Goal: Task Accomplishment & Management: Manage account settings

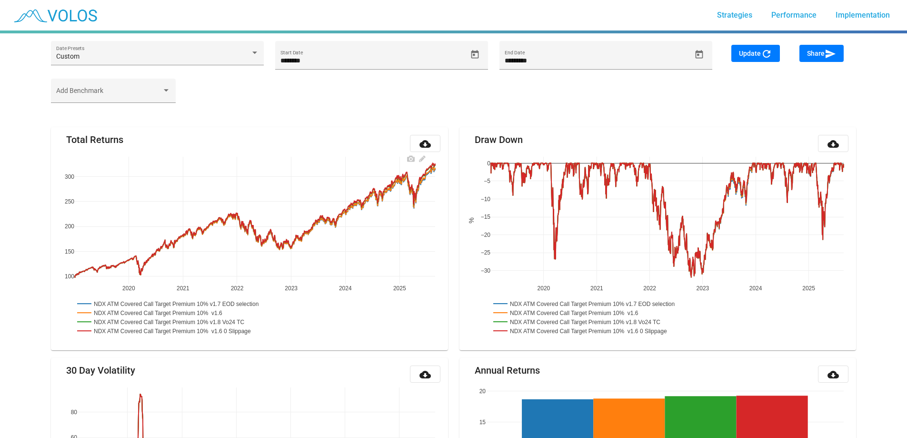
click at [258, 321] on rect at bounding box center [170, 321] width 191 height 9
click at [258, 331] on rect at bounding box center [174, 330] width 199 height 9
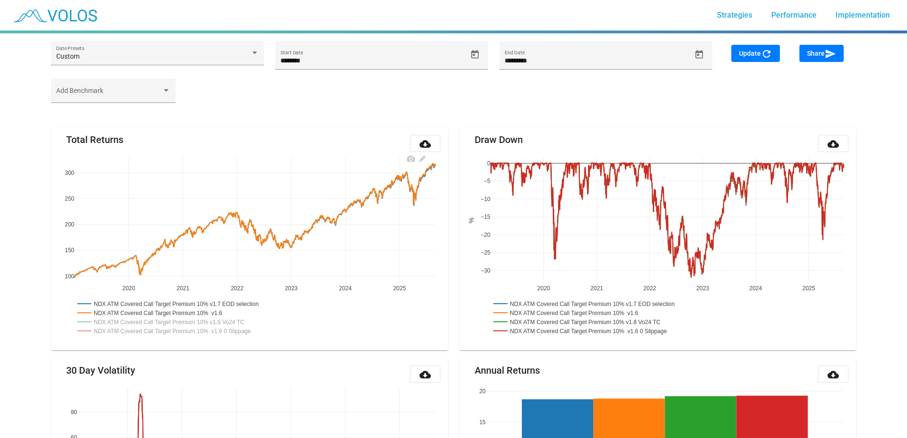
click at [251, 300] on rect at bounding box center [178, 303] width 206 height 9
click at [240, 330] on rect at bounding box center [174, 330] width 199 height 9
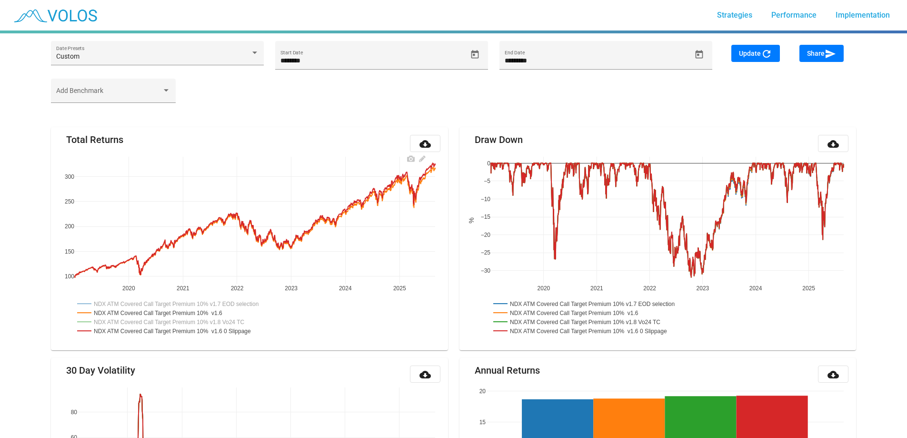
click at [253, 332] on rect at bounding box center [174, 330] width 199 height 9
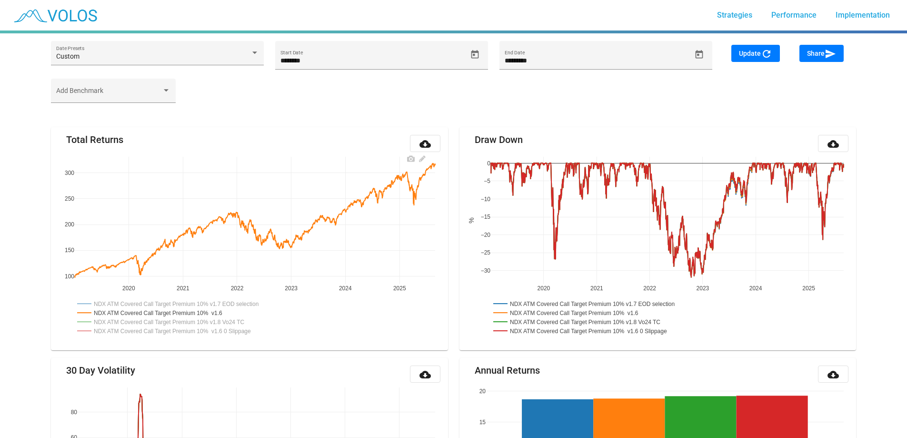
click at [254, 305] on rect at bounding box center [178, 303] width 206 height 9
click at [254, 302] on rect at bounding box center [178, 303] width 206 height 9
click at [251, 333] on rect at bounding box center [174, 330] width 199 height 9
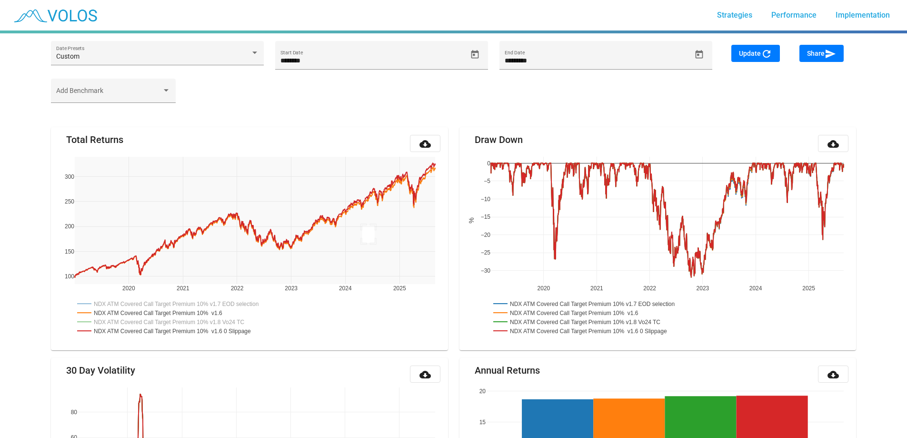
drag, startPoint x: 362, startPoint y: 242, endPoint x: 460, endPoint y: 139, distance: 141.9
click at [235, 313] on rect at bounding box center [159, 312] width 169 height 9
click at [243, 320] on rect at bounding box center [170, 321] width 191 height 9
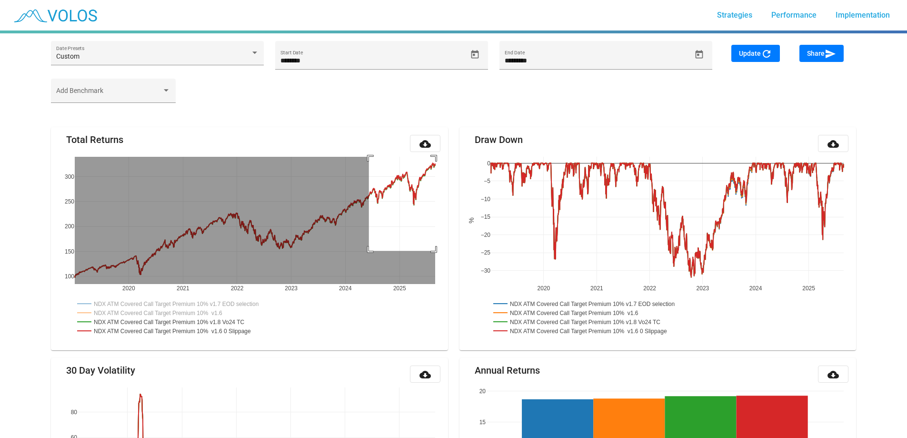
drag, startPoint x: 369, startPoint y: 251, endPoint x: 468, endPoint y: 109, distance: 172.8
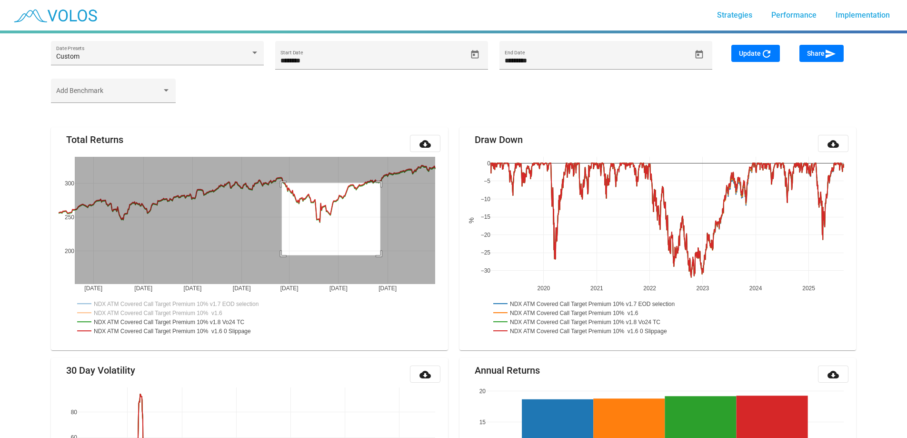
drag, startPoint x: 282, startPoint y: 255, endPoint x: 467, endPoint y: 112, distance: 233.6
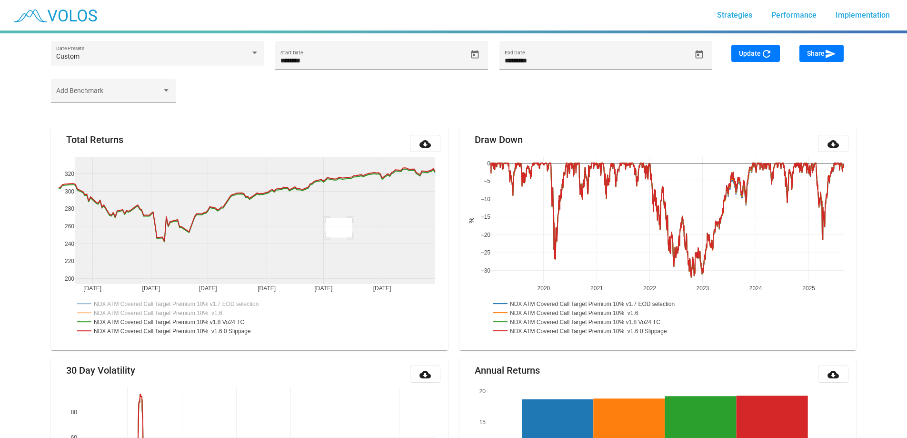
drag, startPoint x: 326, startPoint y: 237, endPoint x: 484, endPoint y: 108, distance: 204.4
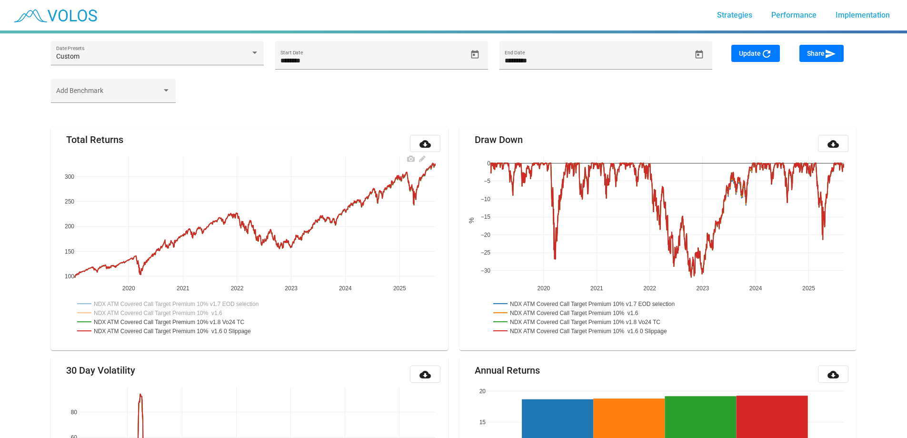
click at [232, 312] on rect at bounding box center [159, 312] width 169 height 9
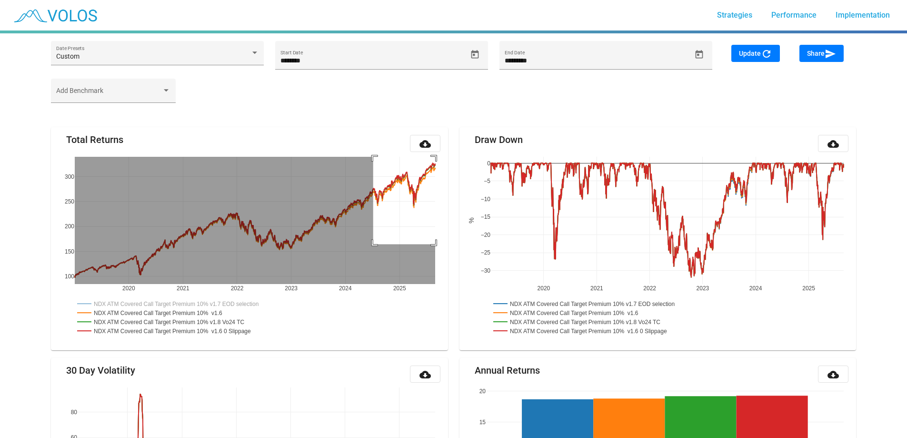
drag, startPoint x: 373, startPoint y: 244, endPoint x: 459, endPoint y: 106, distance: 162.3
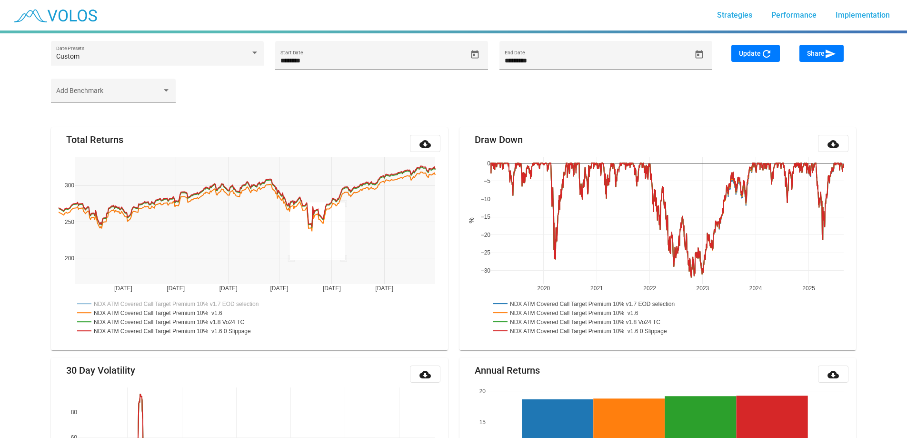
drag, startPoint x: 290, startPoint y: 260, endPoint x: 489, endPoint y: 97, distance: 257.0
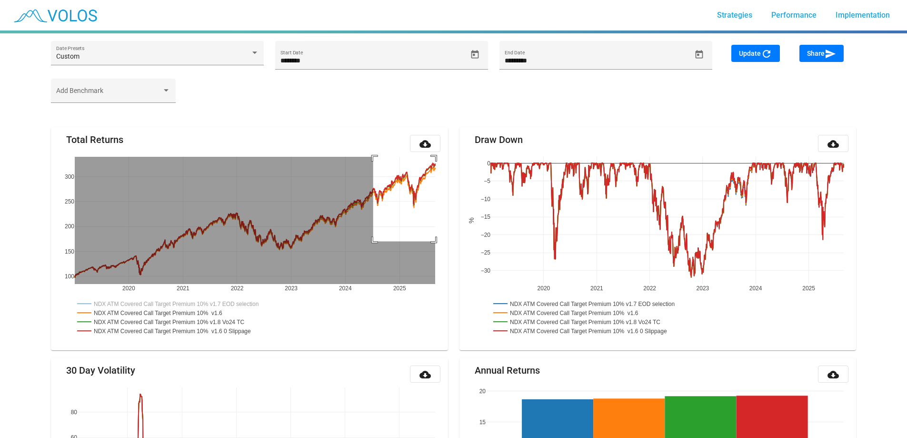
drag, startPoint x: 373, startPoint y: 241, endPoint x: 469, endPoint y: 143, distance: 136.8
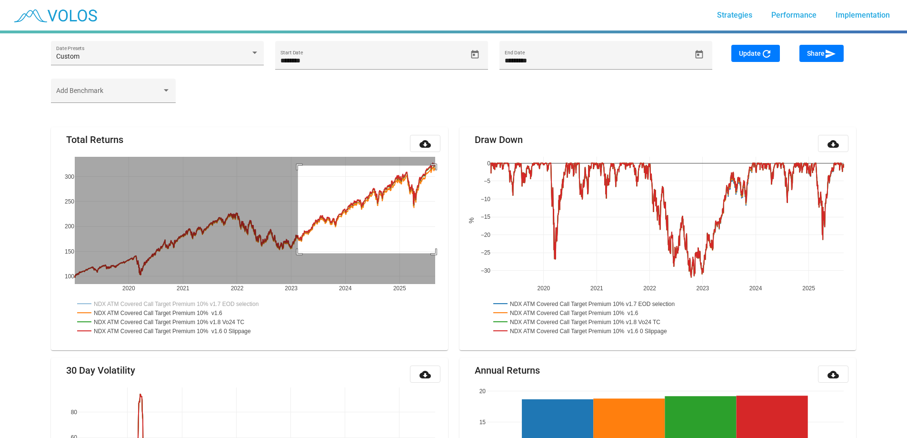
drag, startPoint x: 298, startPoint y: 253, endPoint x: 481, endPoint y: 139, distance: 215.0
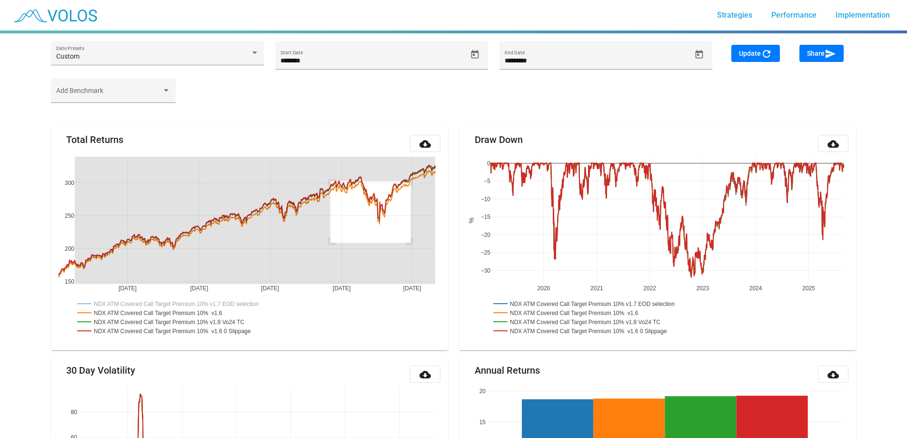
drag, startPoint x: 331, startPoint y: 242, endPoint x: 479, endPoint y: 117, distance: 194.0
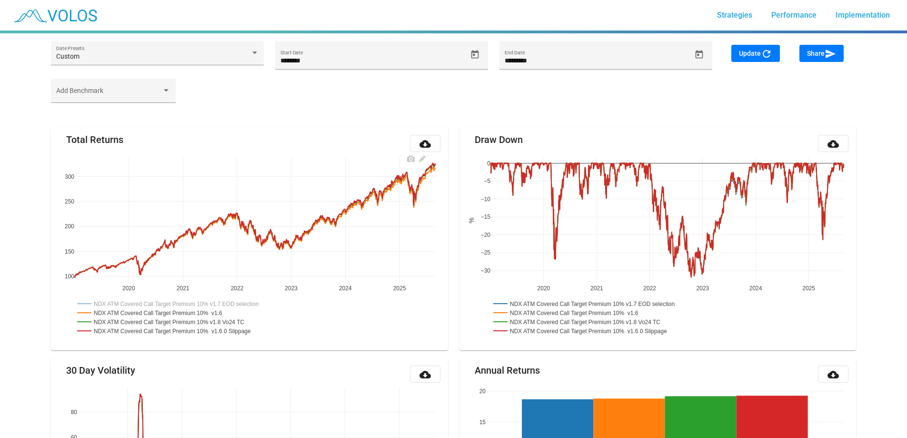
click at [239, 305] on rect at bounding box center [178, 303] width 206 height 9
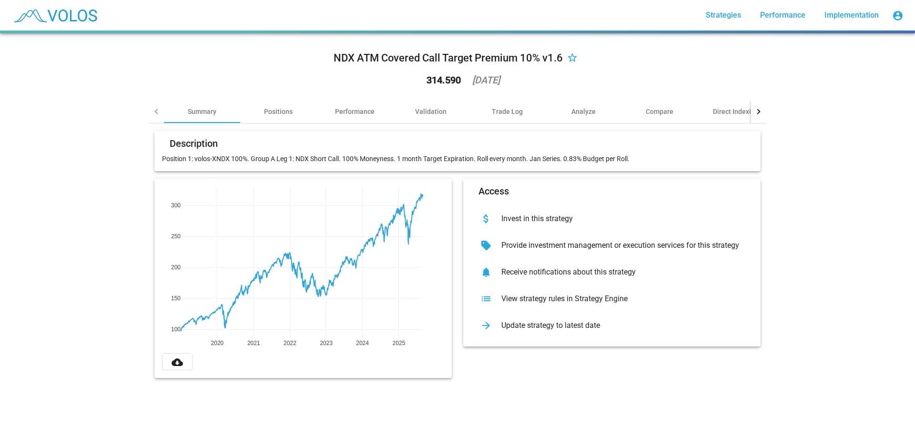
click at [614, 302] on div "View strategy rules in Strategy Engine" at bounding box center [618, 299] width 251 height 10
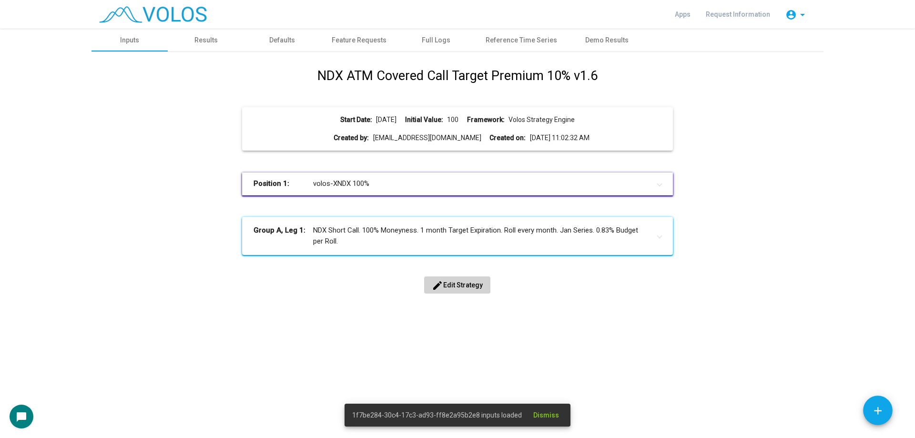
click at [464, 288] on span "edit Edit Strategy" at bounding box center [457, 285] width 51 height 8
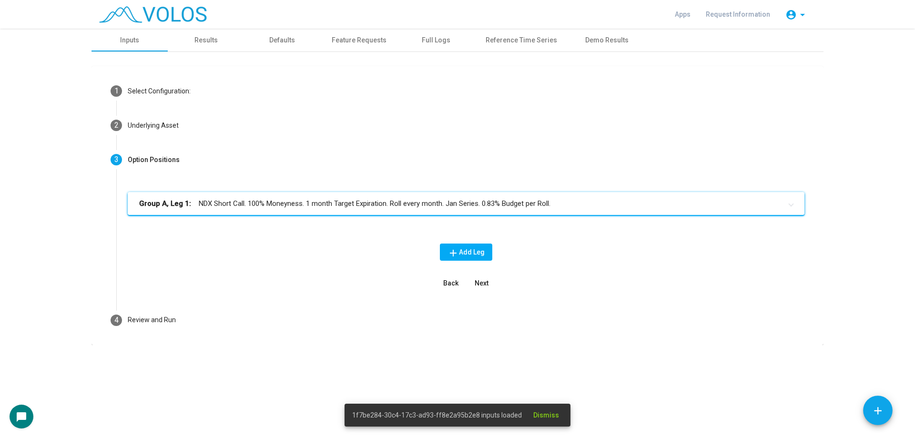
click at [312, 201] on mat-panel-title "Group A, Leg 1: NDX Short Call. 100% Moneyness. 1 month Target Expiration. Roll…" at bounding box center [460, 203] width 642 height 11
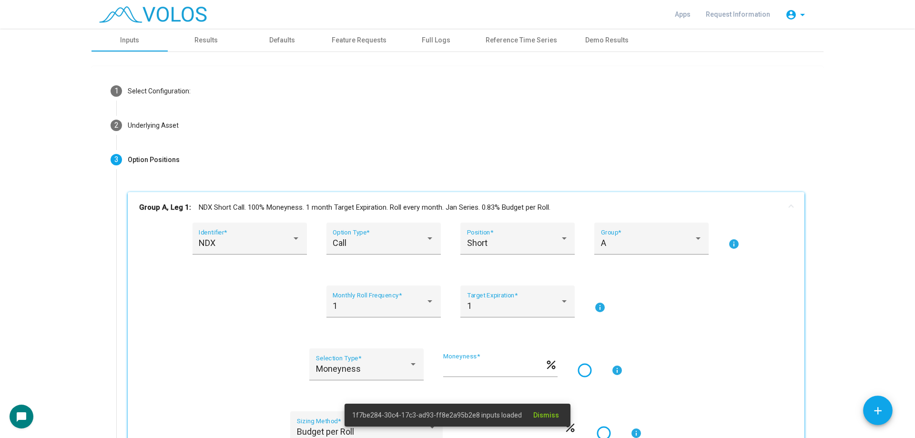
scroll to position [238, 0]
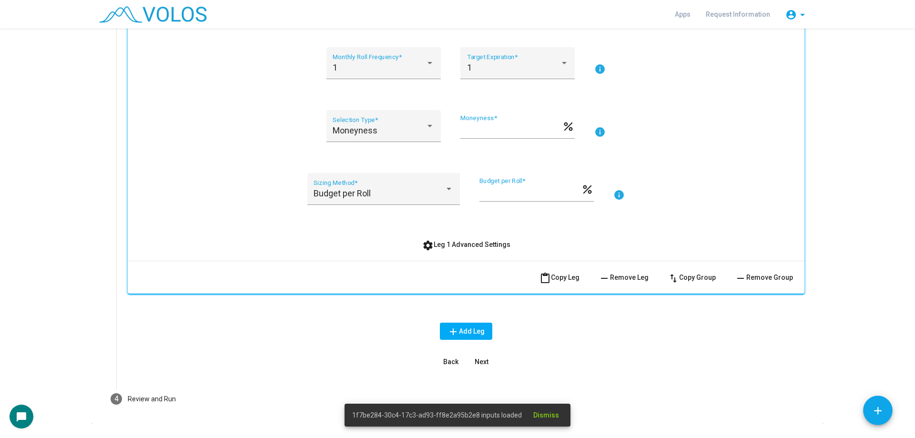
click at [475, 227] on div "NDX Identifier * Call Option Type * Short Position * A Group * info 1 Monthly R…" at bounding box center [466, 118] width 654 height 269
click at [487, 242] on span "settings Leg 1 Advanced Settings" at bounding box center [466, 245] width 88 height 8
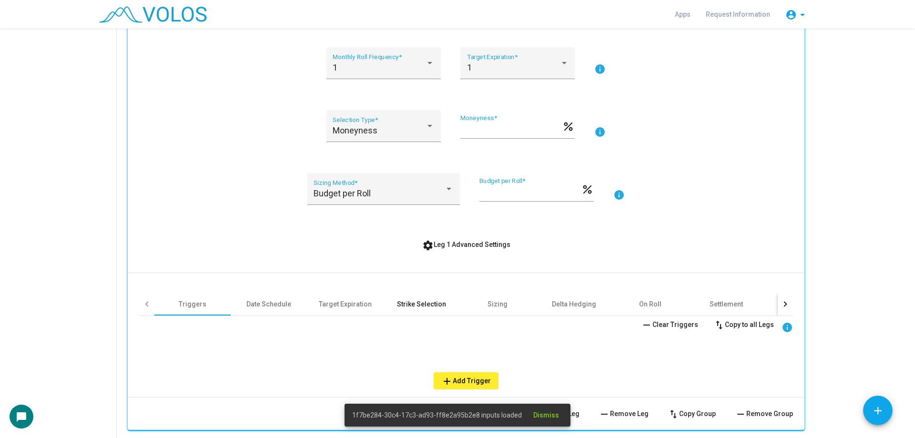
click at [391, 302] on div "Strike Selection" at bounding box center [421, 303] width 76 height 23
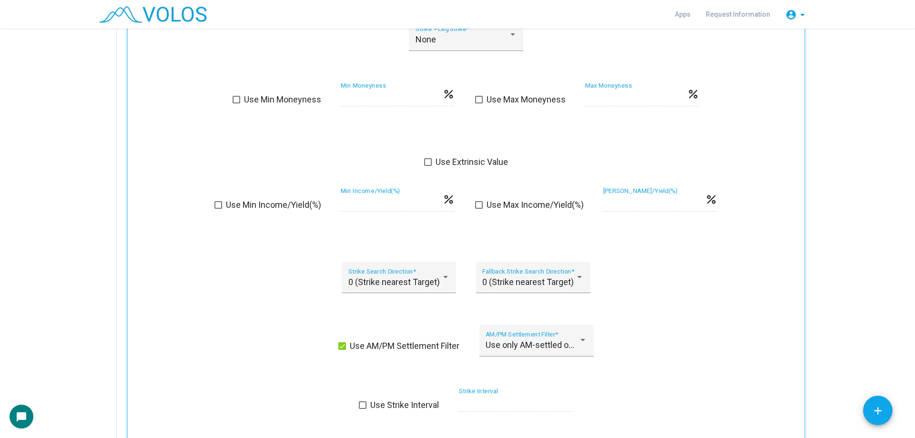
scroll to position [381, 0]
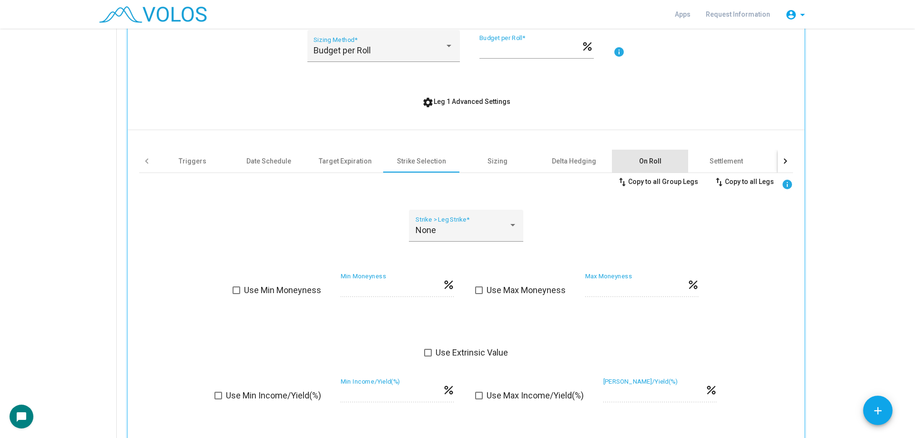
click at [653, 161] on div "On Roll" at bounding box center [650, 161] width 22 height 10
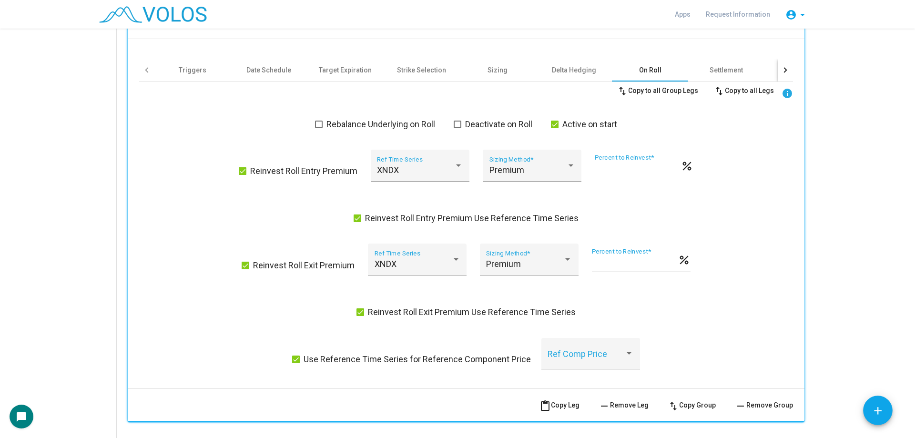
scroll to position [524, 0]
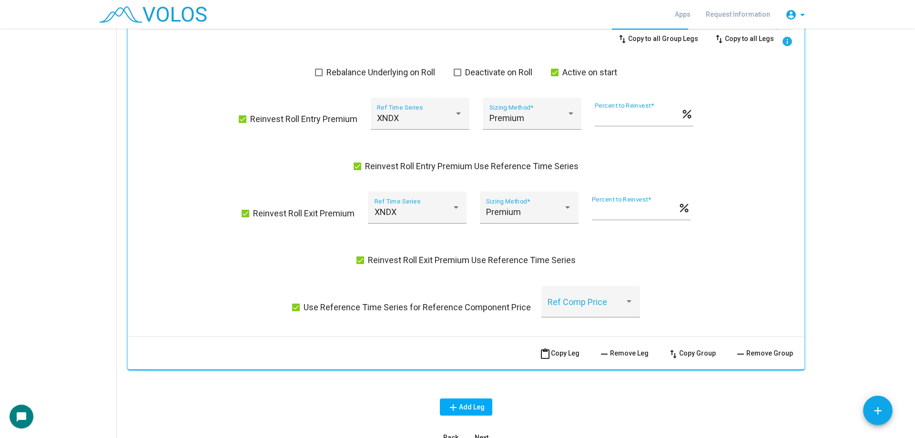
drag, startPoint x: 336, startPoint y: 314, endPoint x: 526, endPoint y: 312, distance: 190.6
click at [526, 312] on div "swap_vert Copy to all Group Legs swap_vert Copy to all Legs info Rebalance Unde…" at bounding box center [466, 179] width 654 height 299
click at [188, 258] on div "swap_vert Copy to all Group Legs swap_vert Copy to all Legs info Rebalance Unde…" at bounding box center [466, 179] width 654 height 299
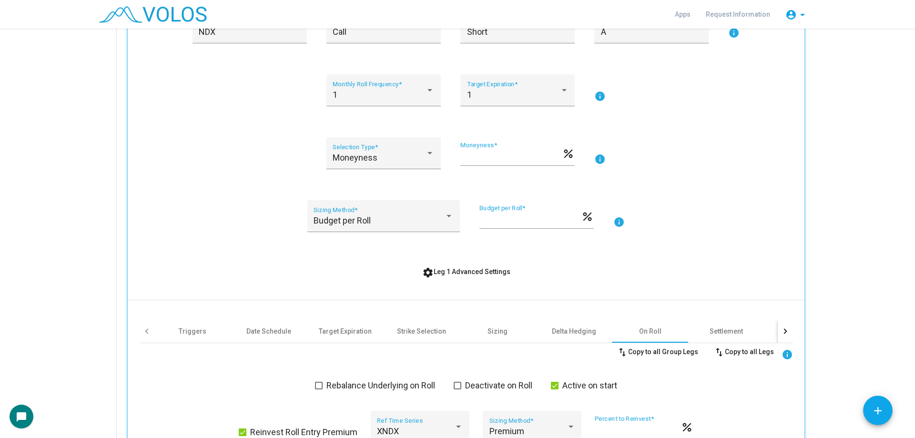
scroll to position [238, 0]
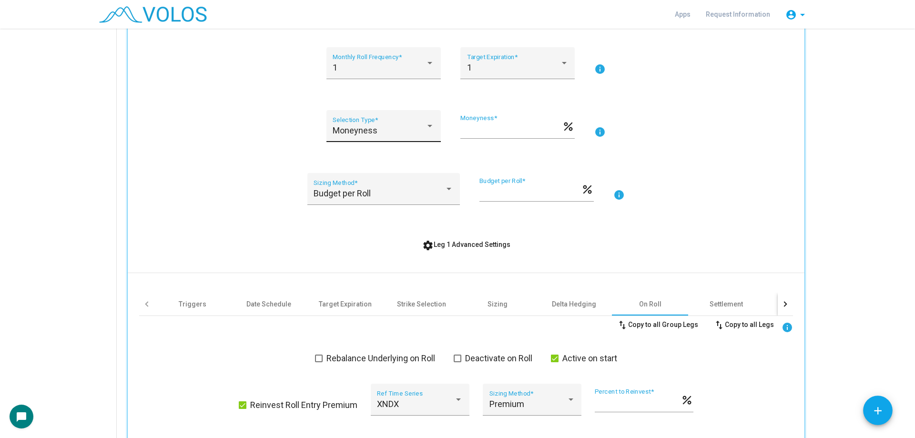
click at [354, 133] on span "Moneyness" at bounding box center [354, 130] width 45 height 10
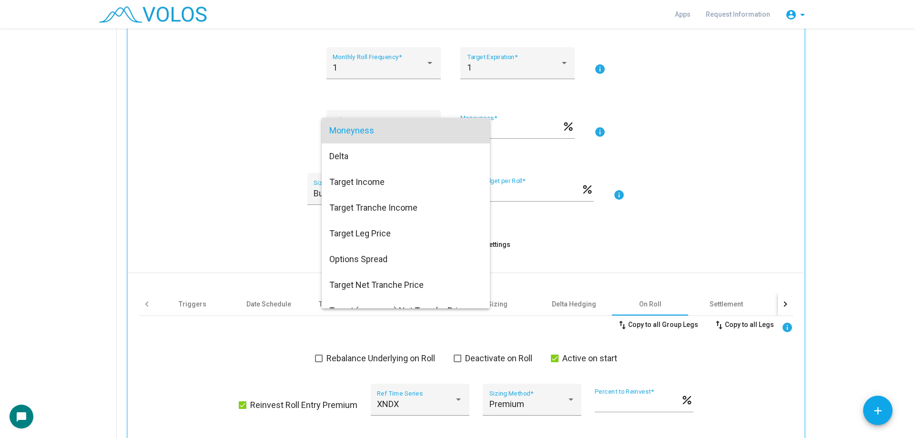
click at [253, 184] on div at bounding box center [457, 219] width 915 height 438
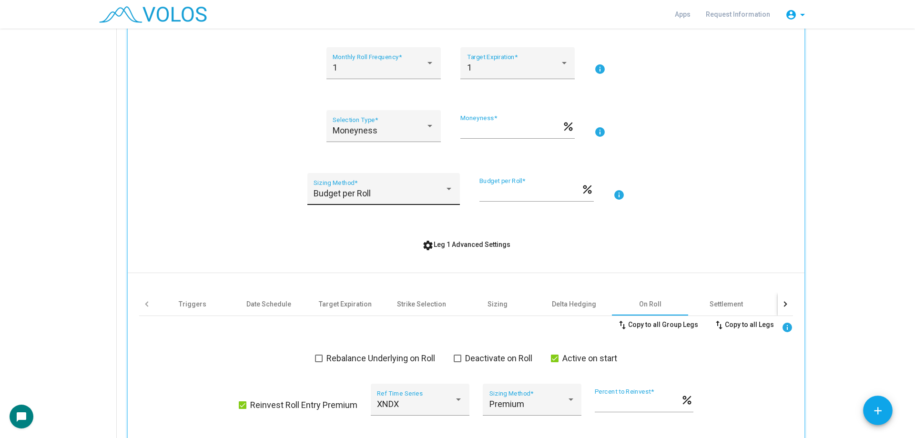
click at [324, 188] on div "Budget per Roll Sizing Method *" at bounding box center [383, 192] width 140 height 25
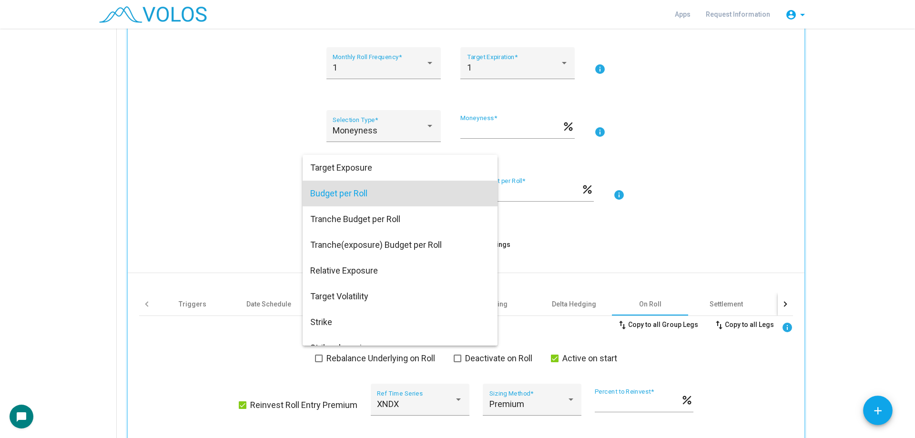
click at [142, 199] on div at bounding box center [457, 219] width 915 height 438
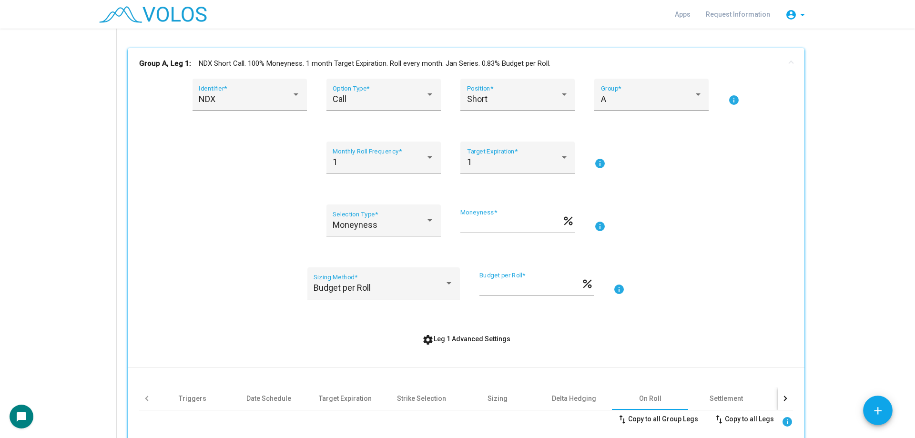
scroll to position [143, 0]
drag, startPoint x: 304, startPoint y: 171, endPoint x: 713, endPoint y: 185, distance: 408.5
click at [701, 181] on div "1 Monthly Roll Frequency * 1 Target Expiration * info" at bounding box center [466, 163] width 654 height 43
click at [739, 191] on div "NDX Identifier * Call Option Type * Short Position * A Group * info 1 Monthly R…" at bounding box center [466, 395] width 654 height 630
drag, startPoint x: 205, startPoint y: 168, endPoint x: 246, endPoint y: 192, distance: 47.6
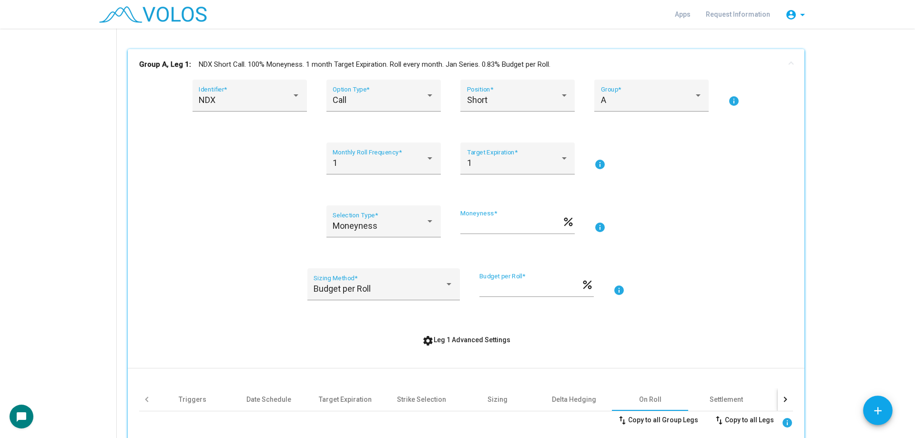
click at [246, 192] on div "NDX Identifier * Call Option Type * Short Position * A Group * info 1 Monthly R…" at bounding box center [466, 395] width 654 height 630
